Goal: Task Accomplishment & Management: Use online tool/utility

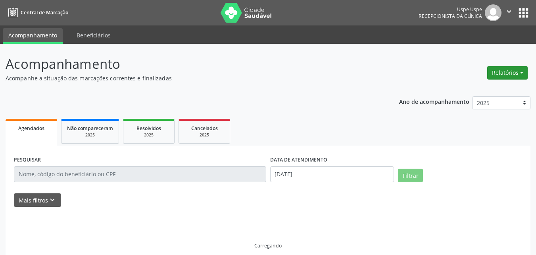
click at [524, 73] on button "Relatórios" at bounding box center [508, 72] width 40 height 13
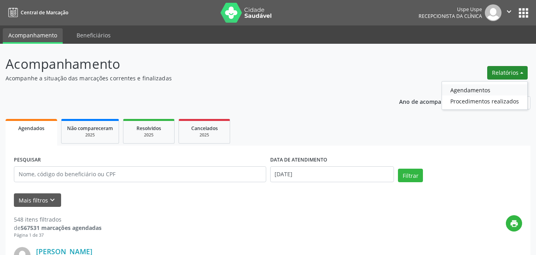
click at [469, 88] on link "Agendamentos" at bounding box center [484, 89] width 85 height 11
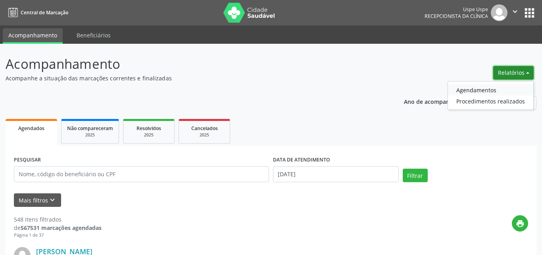
select select "8"
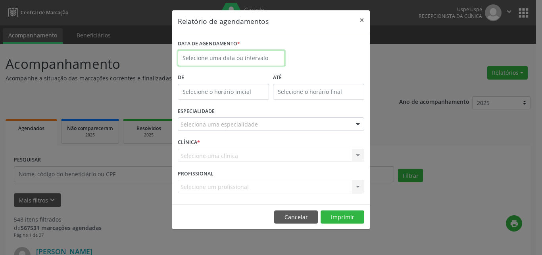
click at [215, 59] on input "text" at bounding box center [231, 58] width 107 height 16
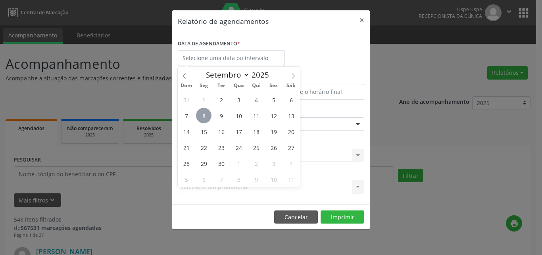
click at [202, 115] on span "8" at bounding box center [203, 115] width 15 height 15
type input "[DATE]"
click at [202, 115] on span "8" at bounding box center [203, 115] width 15 height 15
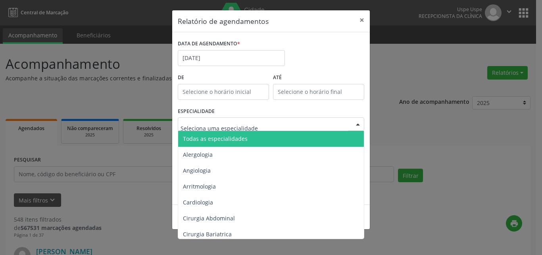
drag, startPoint x: 215, startPoint y: 139, endPoint x: 218, endPoint y: 144, distance: 6.4
click at [216, 139] on span "Todas as especialidades" at bounding box center [215, 139] width 65 height 8
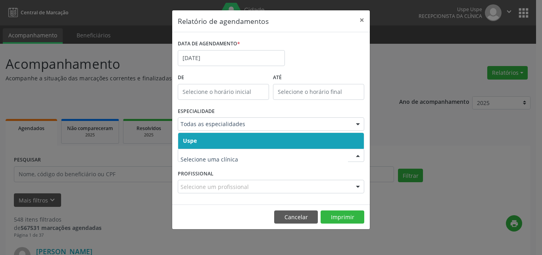
click at [217, 142] on span "Uspe" at bounding box center [271, 141] width 186 height 16
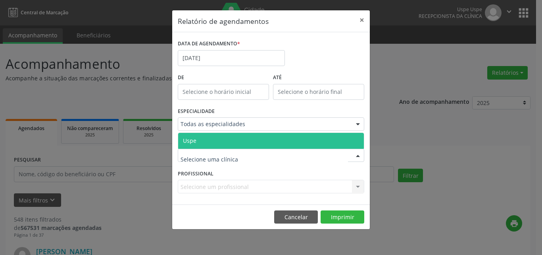
drag, startPoint x: 218, startPoint y: 157, endPoint x: 222, endPoint y: 154, distance: 4.8
drag, startPoint x: 224, startPoint y: 141, endPoint x: 341, endPoint y: 199, distance: 130.5
click at [226, 141] on span "Uspe" at bounding box center [271, 141] width 186 height 16
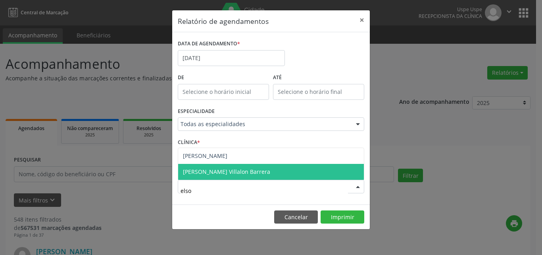
type input "elson"
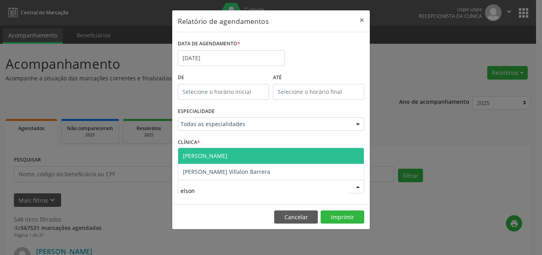
click at [216, 155] on span "[PERSON_NAME]" at bounding box center [205, 156] width 44 height 8
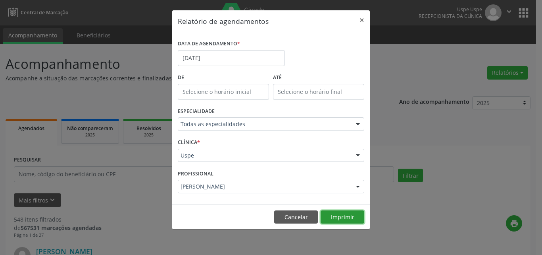
click at [346, 218] on button "Imprimir" at bounding box center [343, 216] width 44 height 13
